Goal: Check status: Check status

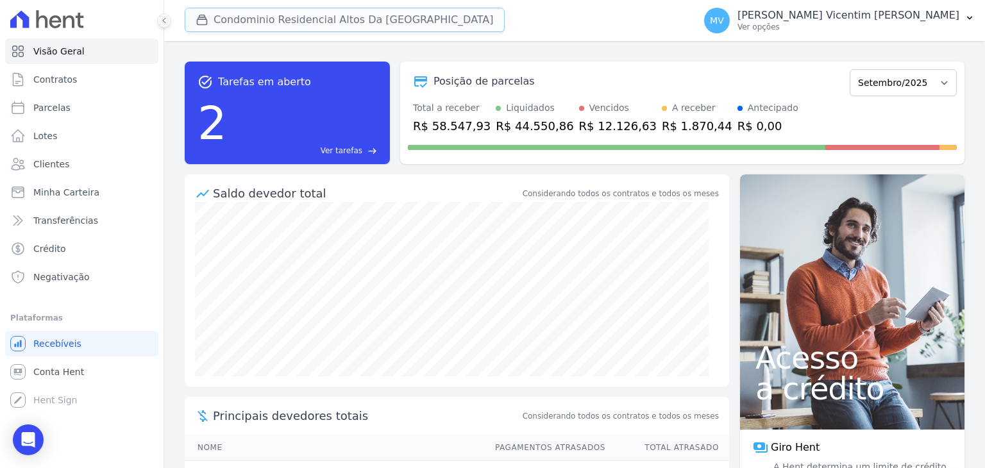
click at [335, 21] on button "Condominio Residencial Altos Da [GEOGRAPHIC_DATA]" at bounding box center [345, 20] width 320 height 24
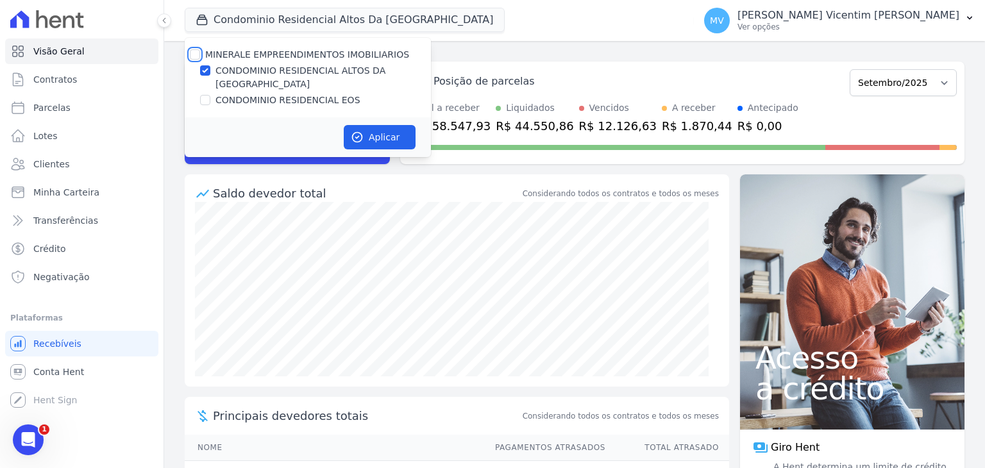
click at [195, 53] on input "MINERALE EMPREENDIMENTOS IMOBILIARIOS" at bounding box center [195, 54] width 10 height 10
checkbox input "true"
click at [194, 53] on input "MINERALE EMPREENDIMENTOS IMOBILIARIOS" at bounding box center [195, 54] width 10 height 10
checkbox input "false"
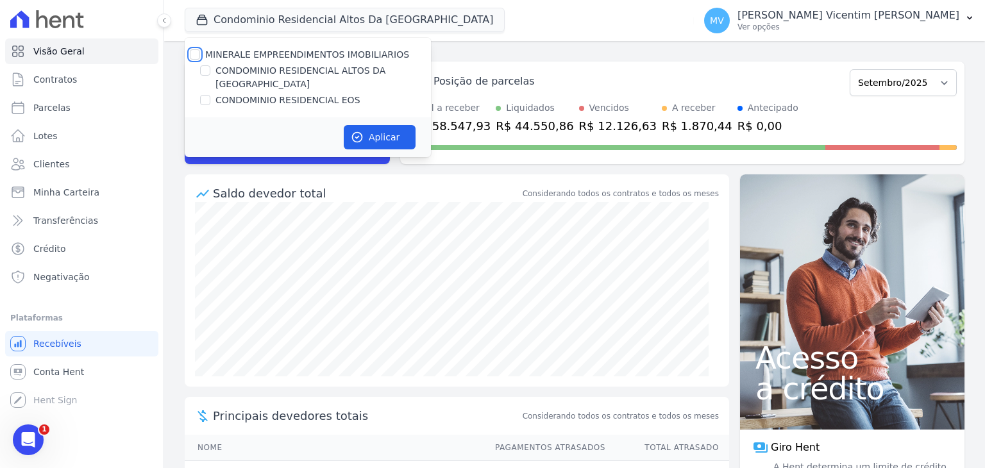
checkbox input "false"
click at [205, 95] on input "CONDOMINIO RESIDENCIAL EOS" at bounding box center [205, 100] width 10 height 10
checkbox input "true"
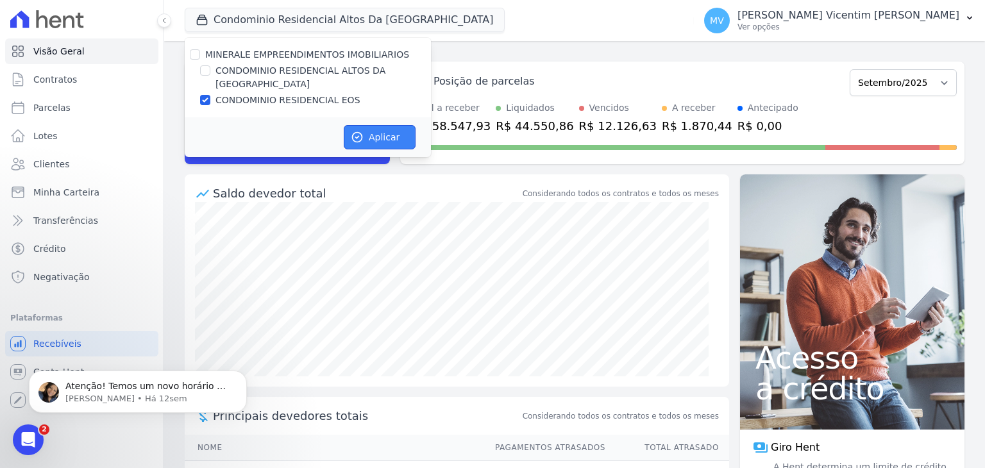
click at [380, 128] on button "Aplicar" at bounding box center [380, 137] width 72 height 24
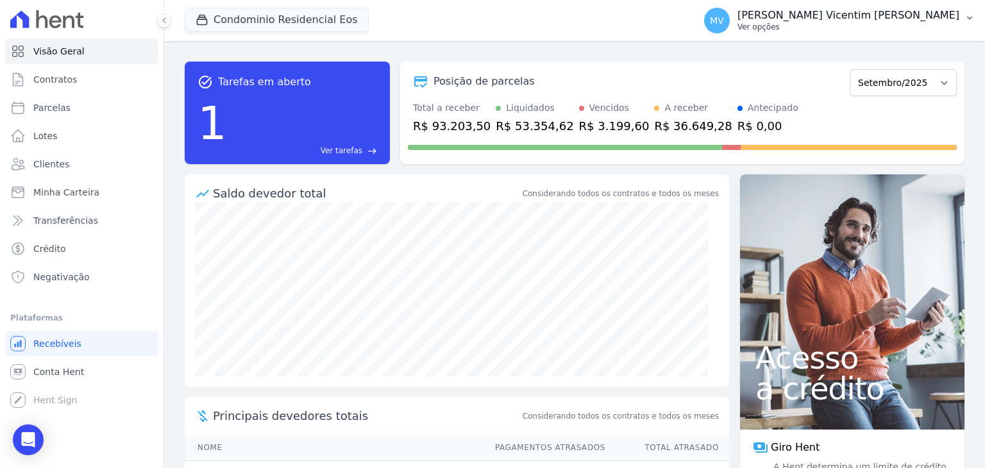
click at [850, 20] on p "[PERSON_NAME] Vicentim [PERSON_NAME]" at bounding box center [848, 15] width 222 height 13
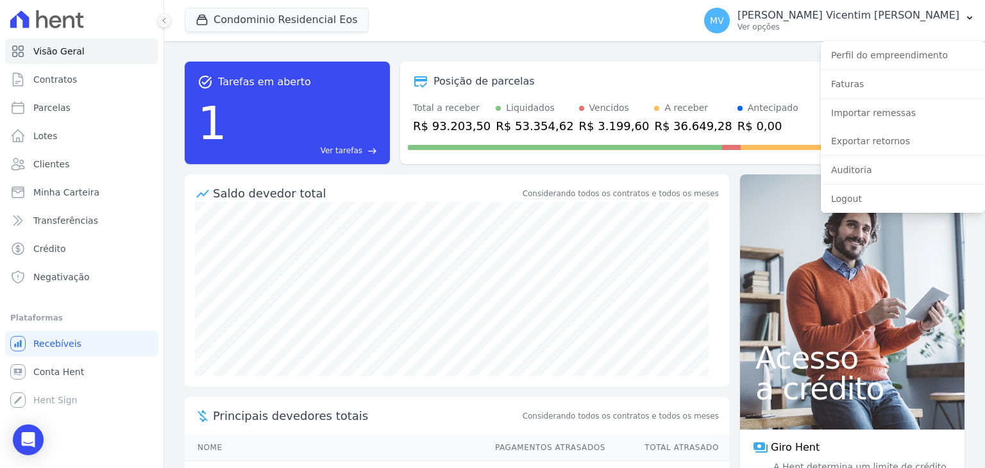
click at [689, 38] on div "Condominio Residencial Eos MINERALE EMPREENDIMENTOS IMOBILIARIOS CONDOMINIO RES…" at bounding box center [437, 20] width 504 height 42
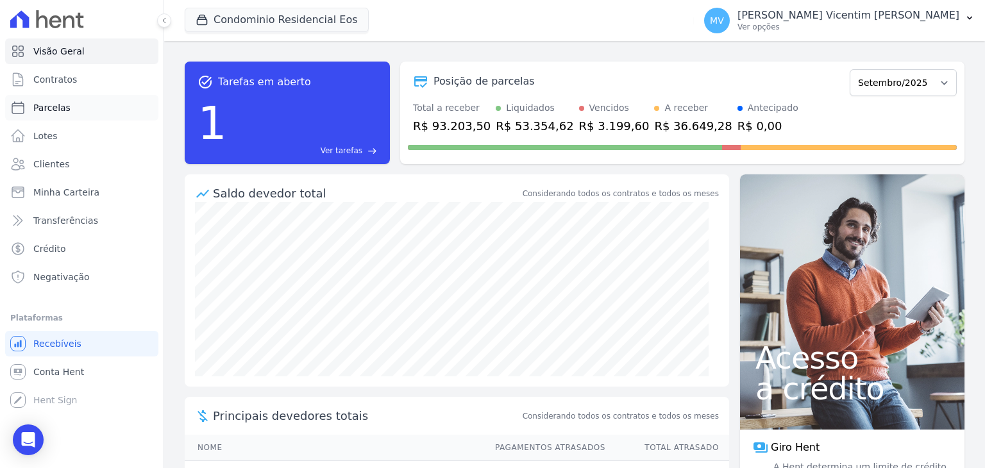
click at [67, 111] on link "Parcelas" at bounding box center [81, 108] width 153 height 26
select select
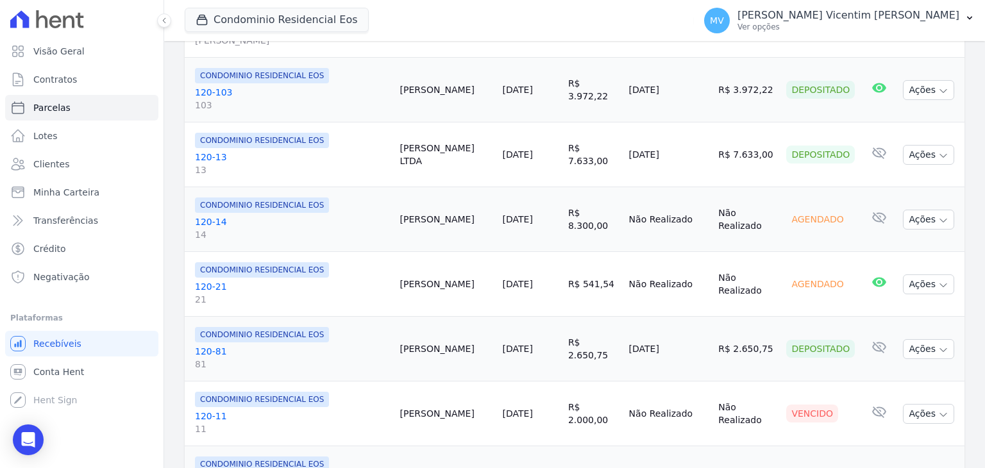
scroll to position [1218, 0]
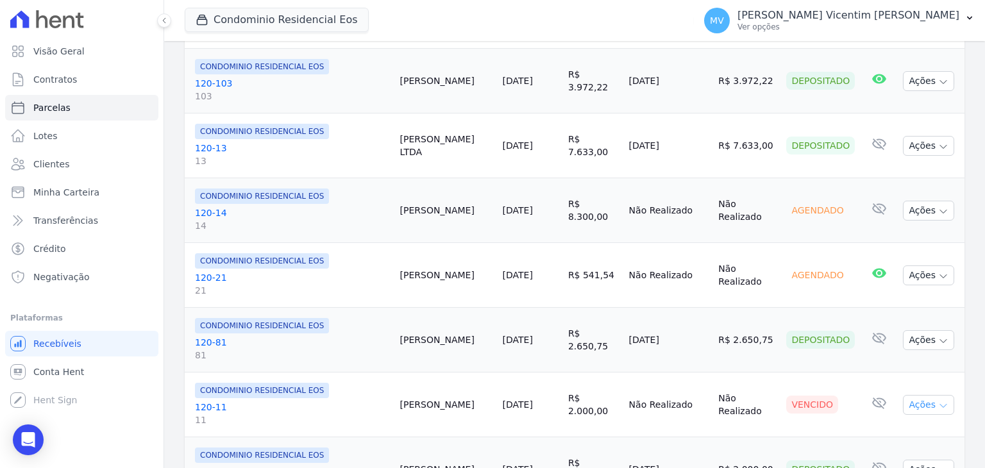
click at [938, 401] on icon "button" at bounding box center [943, 406] width 10 height 10
click at [898, 423] on link "Ver boleto" at bounding box center [923, 435] width 123 height 24
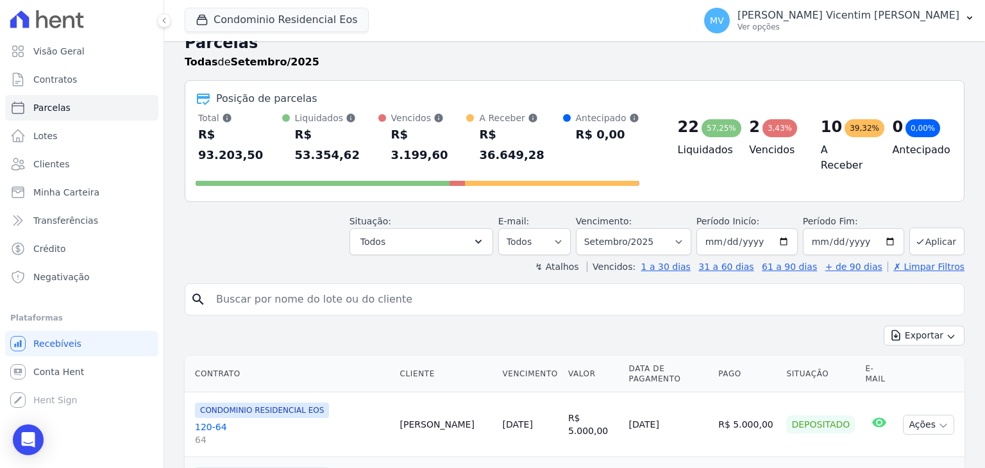
scroll to position [0, 0]
